Goal: Find specific page/section: Find specific page/section

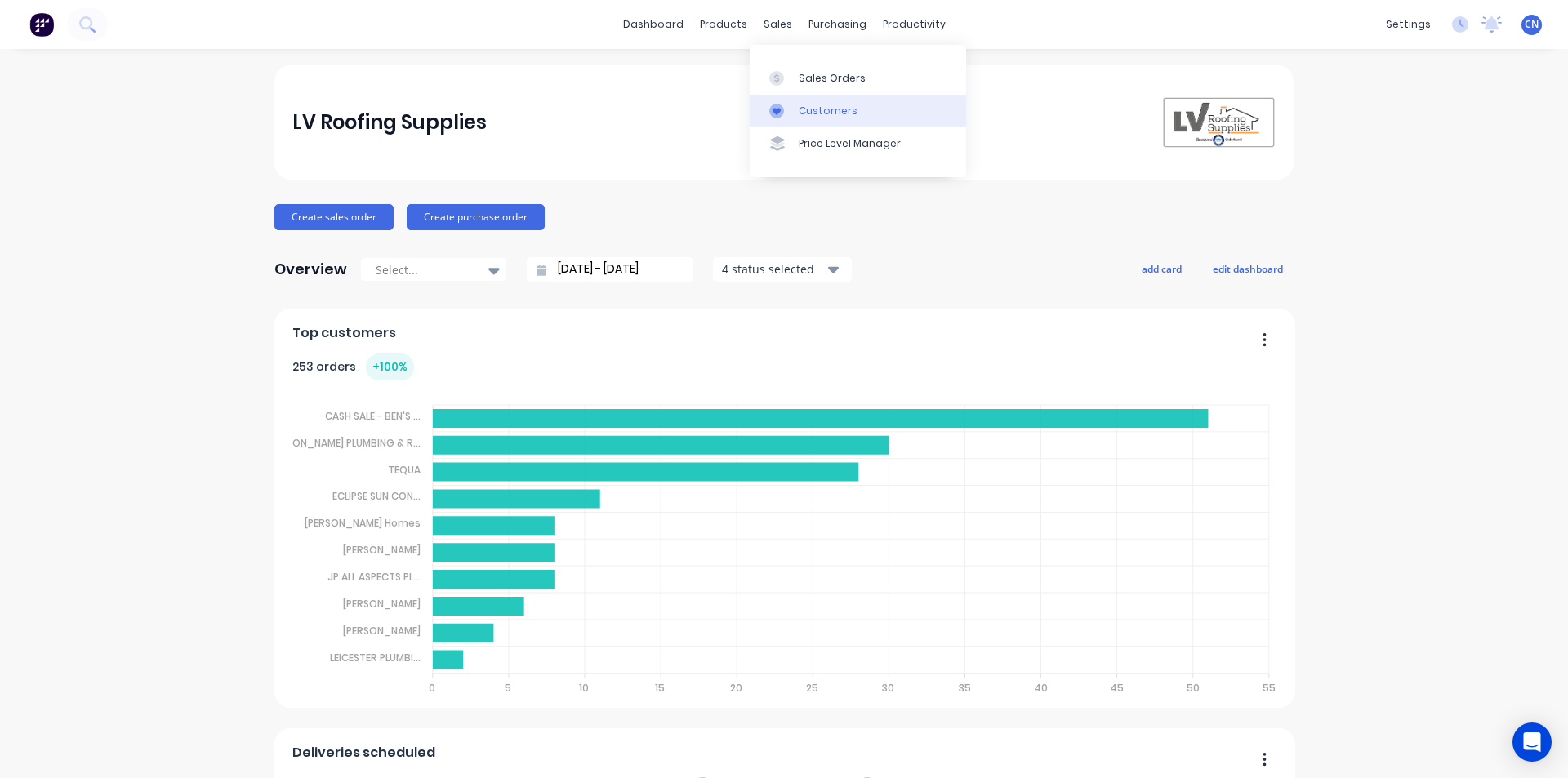
click at [817, 112] on div "Customers" at bounding box center [828, 111] width 58 height 15
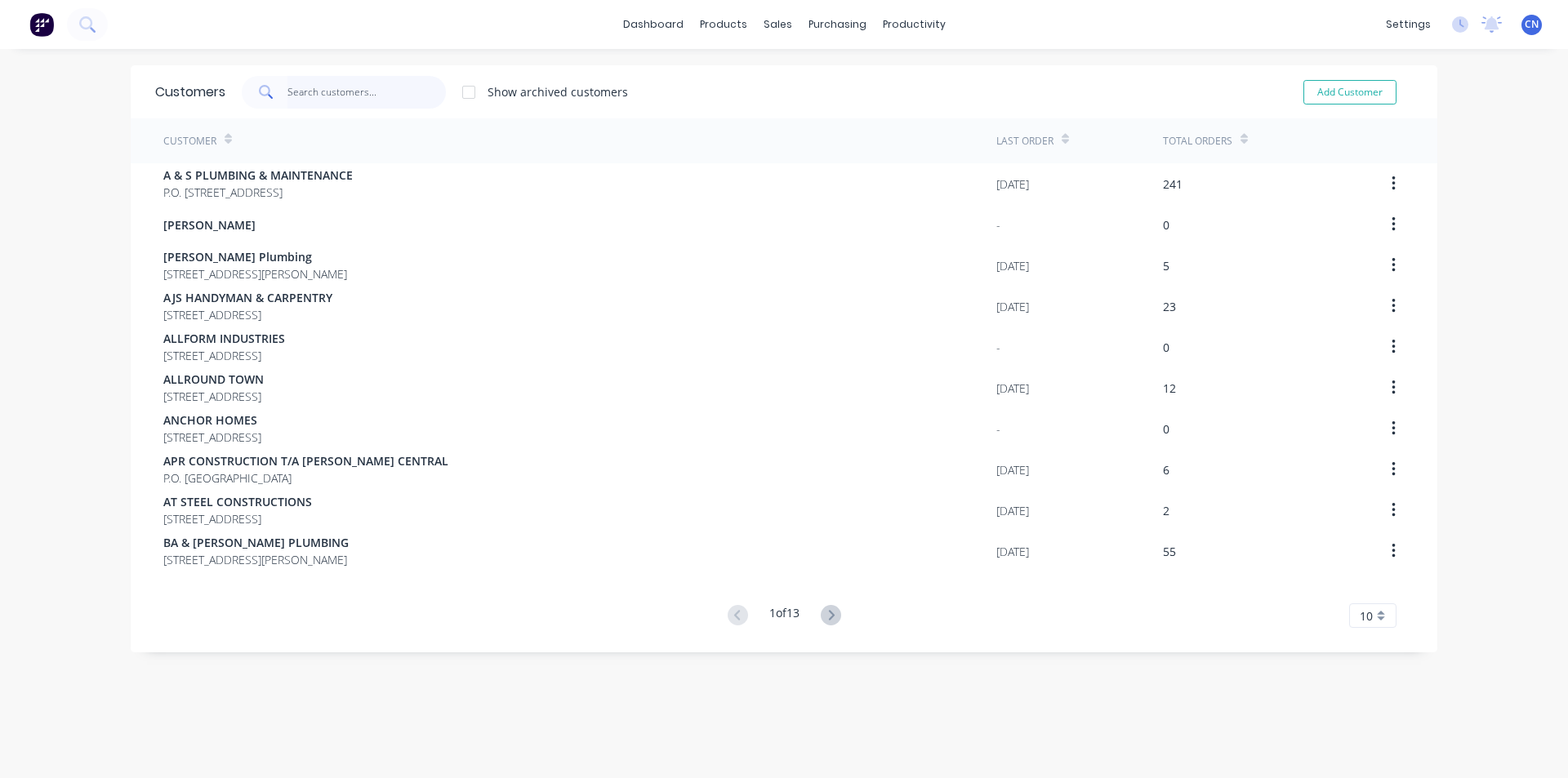
click at [305, 89] on input "text" at bounding box center [367, 92] width 159 height 33
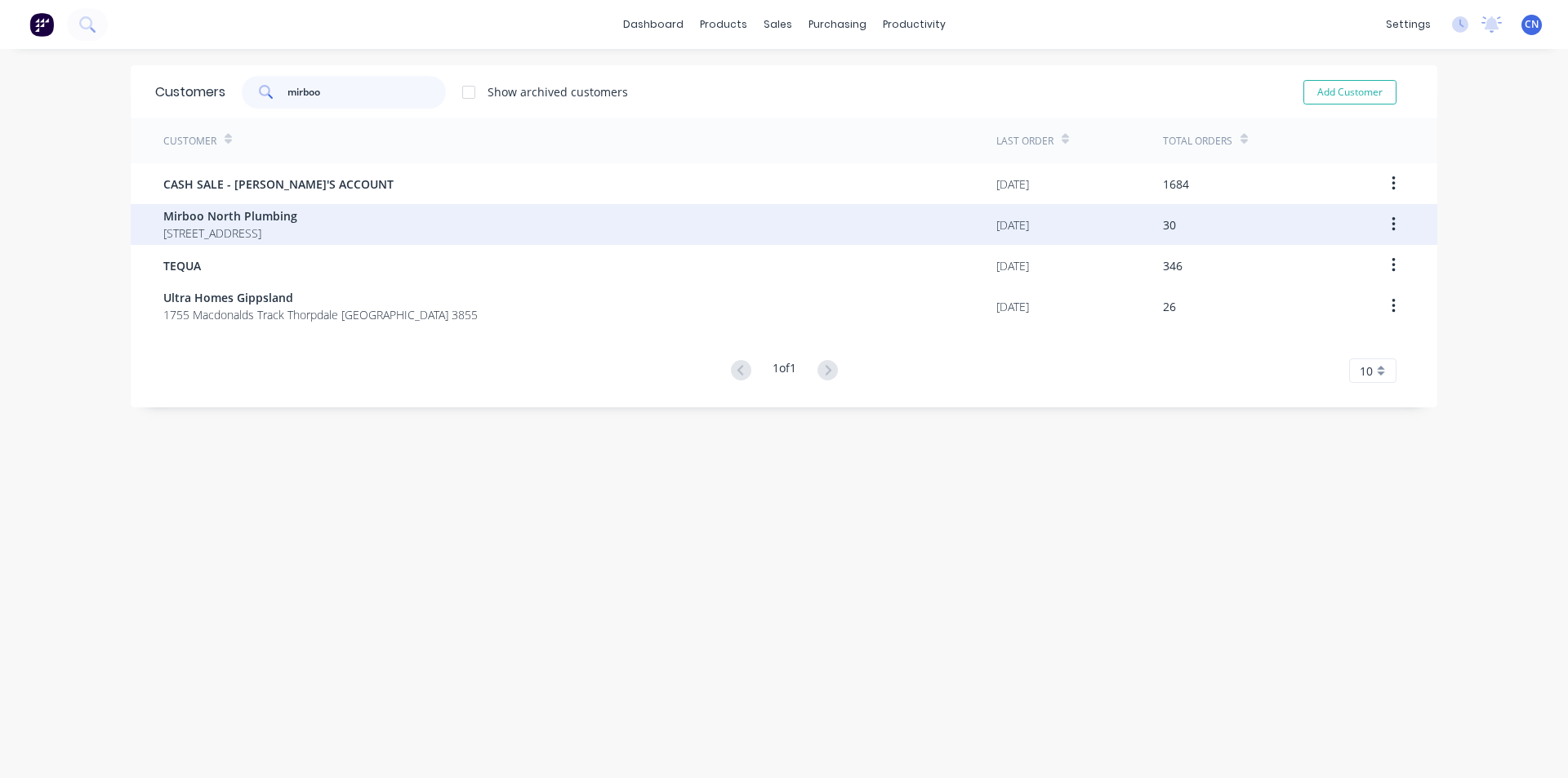
type input "mirboo"
click at [297, 230] on span "[STREET_ADDRESS]" at bounding box center [230, 233] width 134 height 17
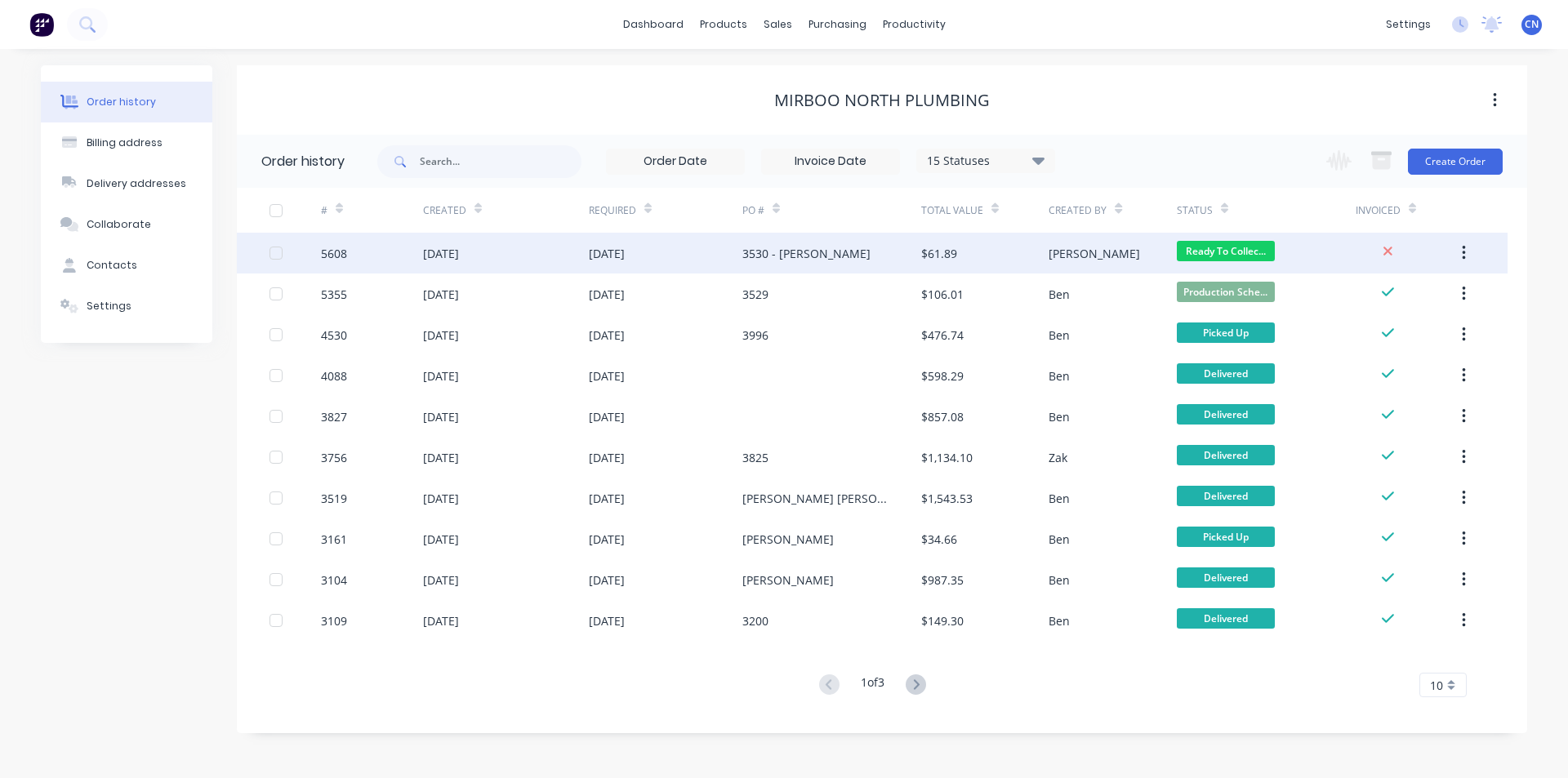
click at [777, 260] on div "3530 - [PERSON_NAME]" at bounding box center [806, 254] width 128 height 17
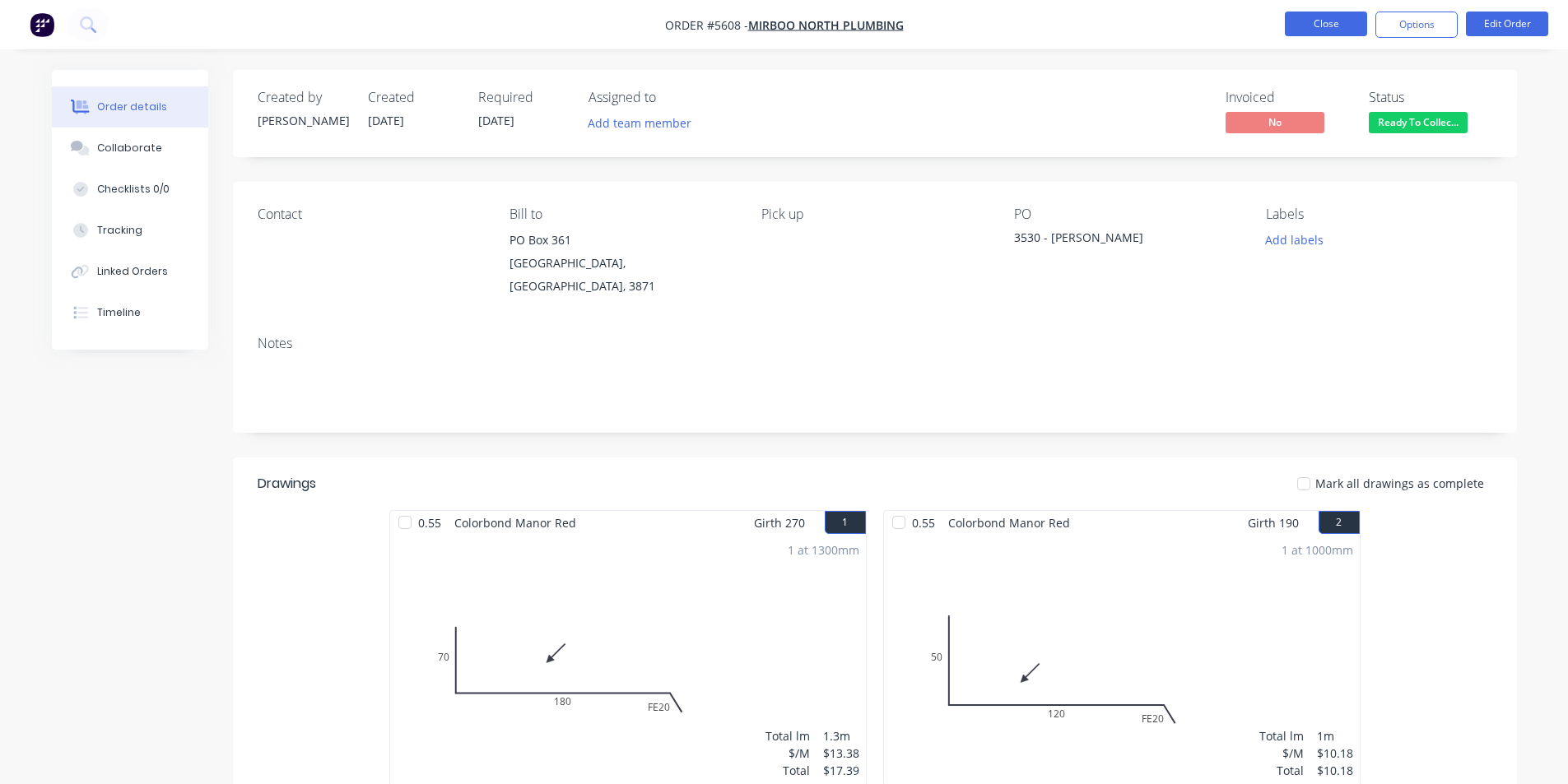
click at [1304, 22] on button "Close" at bounding box center [1326, 24] width 83 height 25
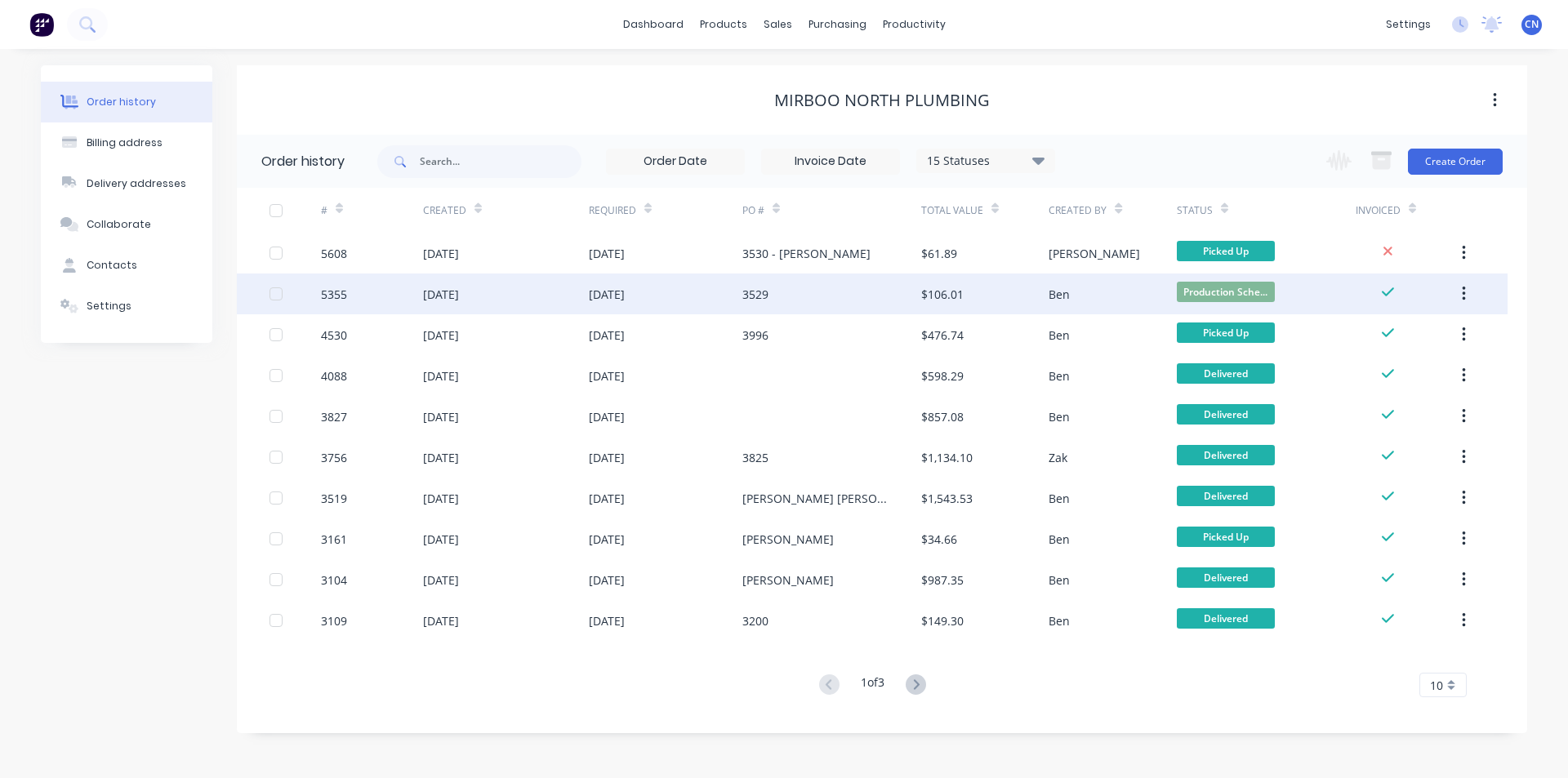
click at [751, 299] on div "3529" at bounding box center [755, 294] width 26 height 17
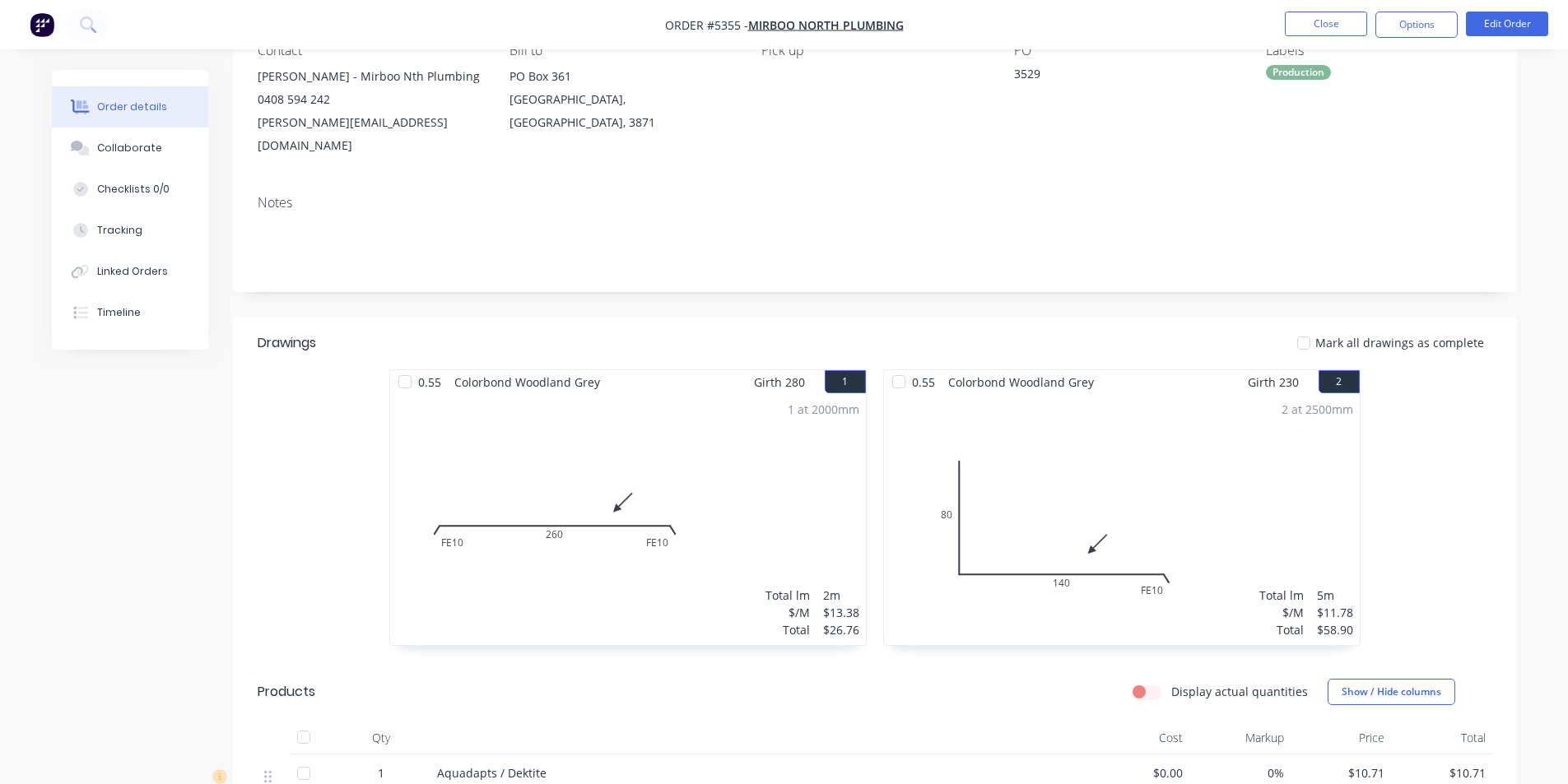
scroll to position [164, 0]
